Goal: Task Accomplishment & Management: Complete application form

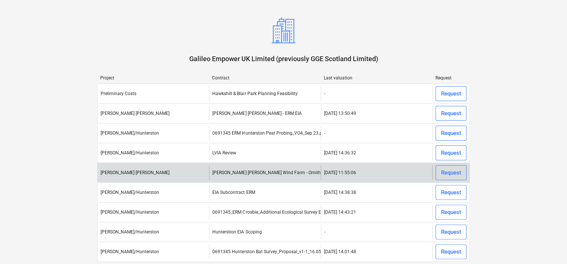
scroll to position [31, 0]
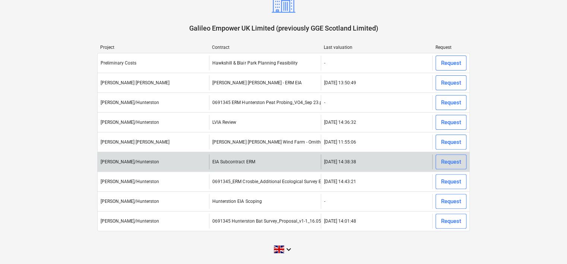
click at [194, 160] on div "[PERSON_NAME]/Hunterston" at bounding box center [153, 161] width 111 height 15
click at [460, 161] on div "Request" at bounding box center [451, 162] width 20 height 10
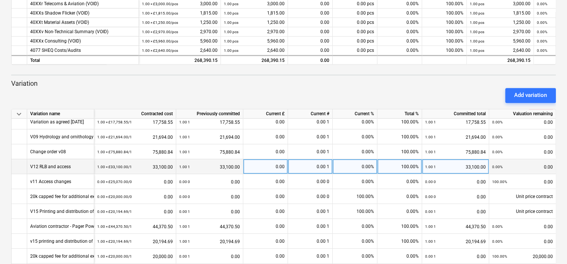
scroll to position [264, 0]
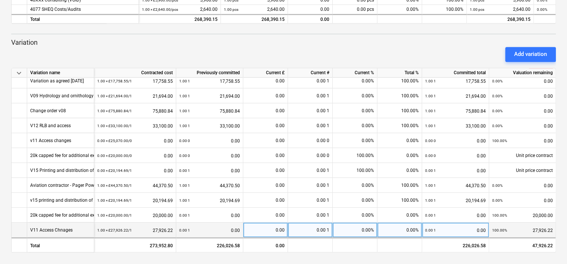
click at [216, 226] on div "0.00 1 0.00" at bounding box center [209, 229] width 61 height 15
click at [258, 231] on div "0.00" at bounding box center [265, 229] width 38 height 15
type input "27926.22"
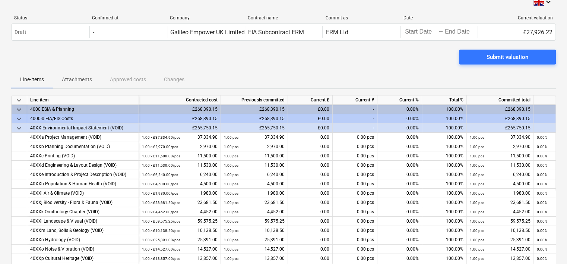
scroll to position [0, 0]
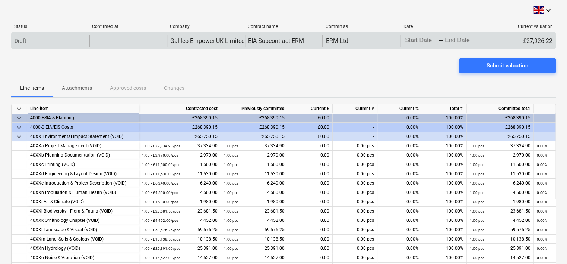
click at [416, 40] on body "keyboard_arrow_down Status Confirmed at Company Contract name Commit as Date Cu…" at bounding box center [283, 132] width 567 height 264
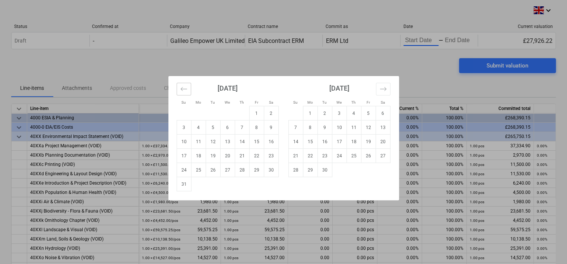
click at [186, 89] on icon "Move backward to switch to the previous month." at bounding box center [183, 88] width 7 height 7
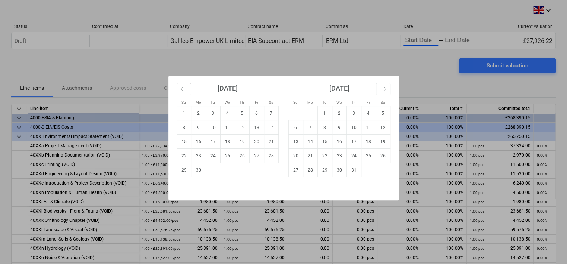
click at [179, 91] on button "Move backward to switch to the previous month." at bounding box center [184, 89] width 15 height 13
click at [185, 85] on icon "Move backward to switch to the previous month." at bounding box center [183, 88] width 7 height 7
click at [185, 88] on icon "Move backward to switch to the previous month." at bounding box center [183, 88] width 7 height 7
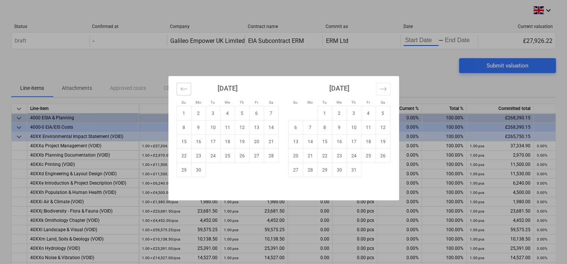
click at [185, 88] on icon "Move backward to switch to the previous month." at bounding box center [183, 88] width 7 height 7
click at [182, 109] on td "1" at bounding box center [184, 113] width 15 height 14
type input "[DATE]"
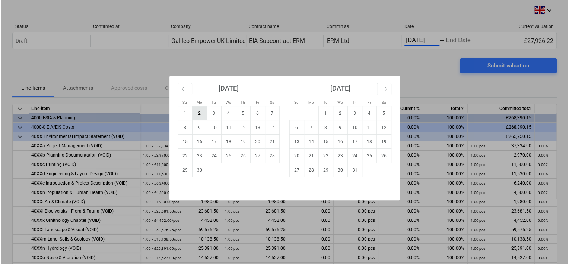
scroll to position [0, 0]
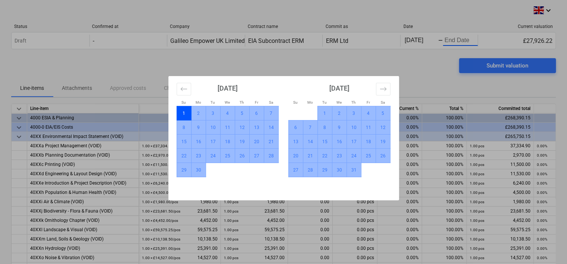
click at [355, 171] on td "31" at bounding box center [353, 170] width 15 height 14
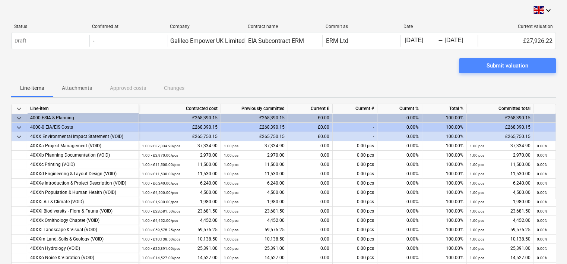
click at [510, 63] on div "Submit valuation" at bounding box center [508, 66] width 42 height 10
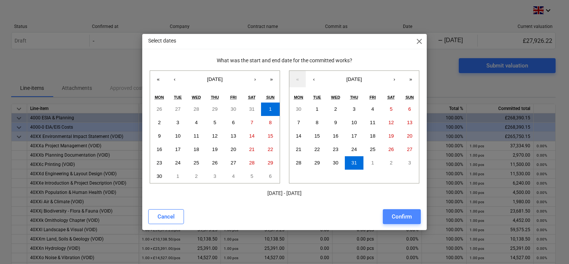
click at [402, 212] on div "Confirm" at bounding box center [402, 217] width 20 height 10
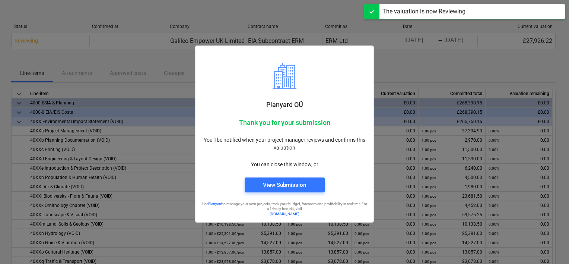
click at [156, 60] on div at bounding box center [284, 132] width 569 height 264
